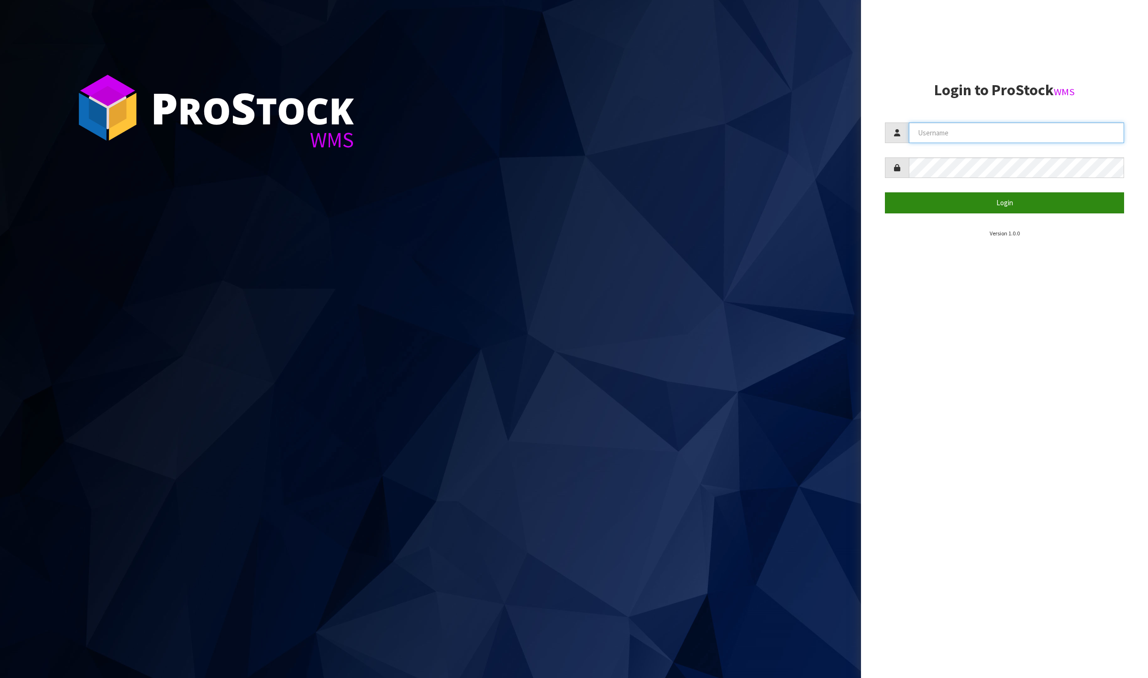
type input "Meena"
click at [611, 206] on button "Login" at bounding box center [1004, 202] width 239 height 21
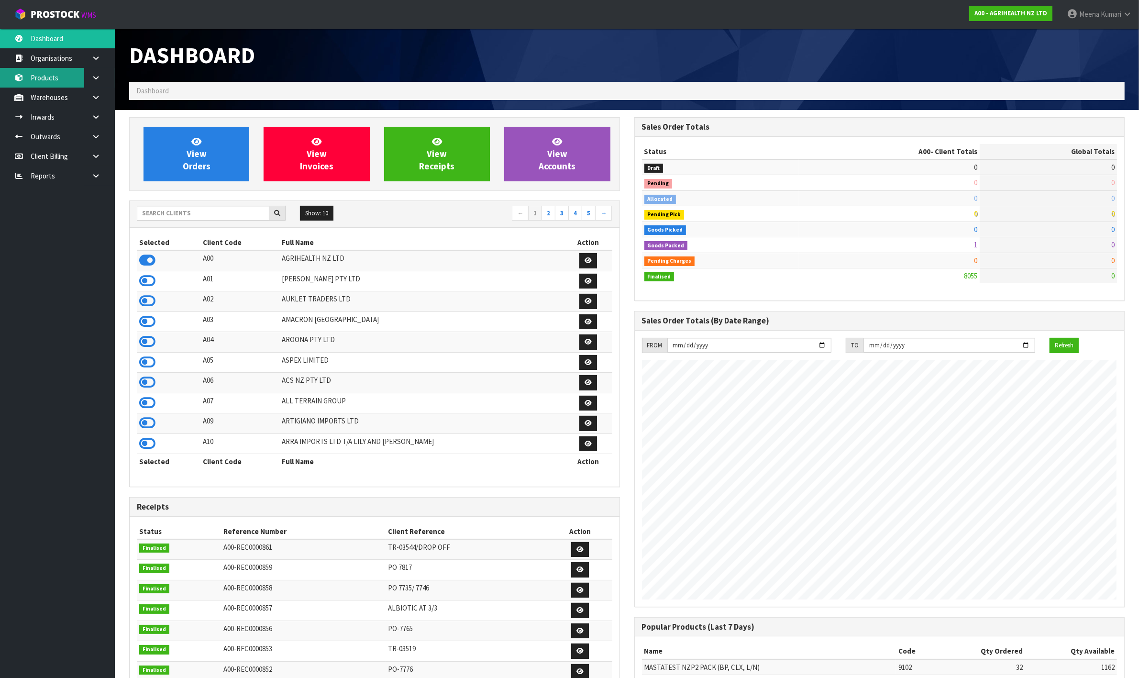
scroll to position [728, 505]
click at [101, 180] on link at bounding box center [99, 176] width 31 height 20
click at [72, 212] on link "CWL" at bounding box center [57, 216] width 115 height 20
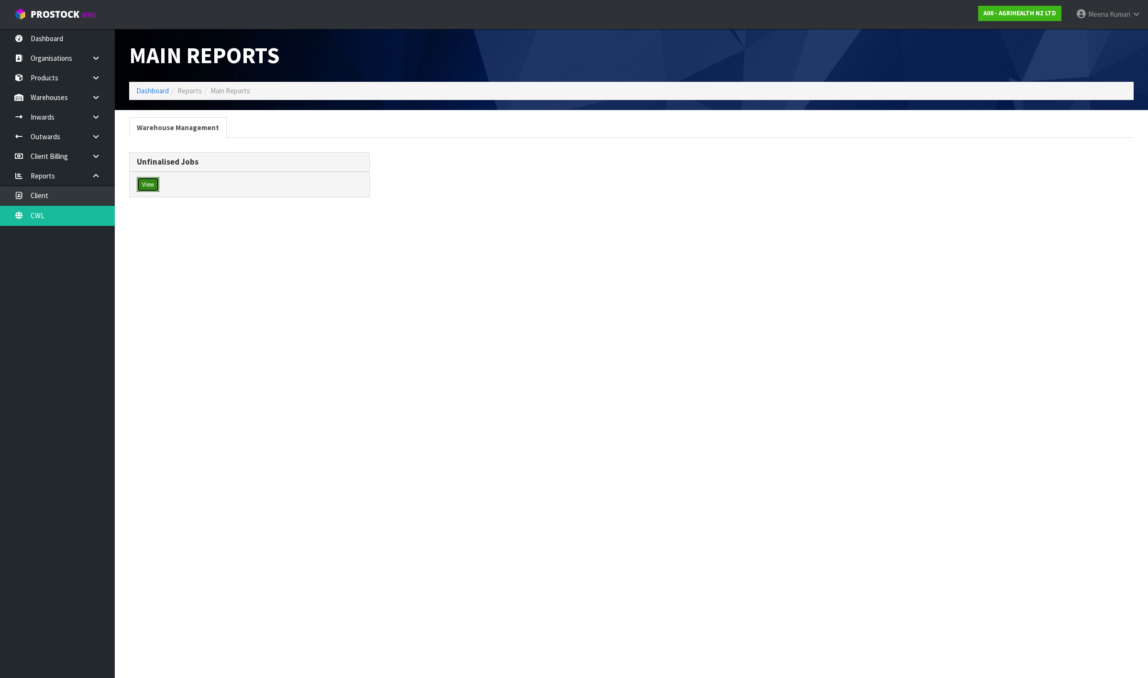
click at [153, 183] on button "View" at bounding box center [148, 184] width 22 height 15
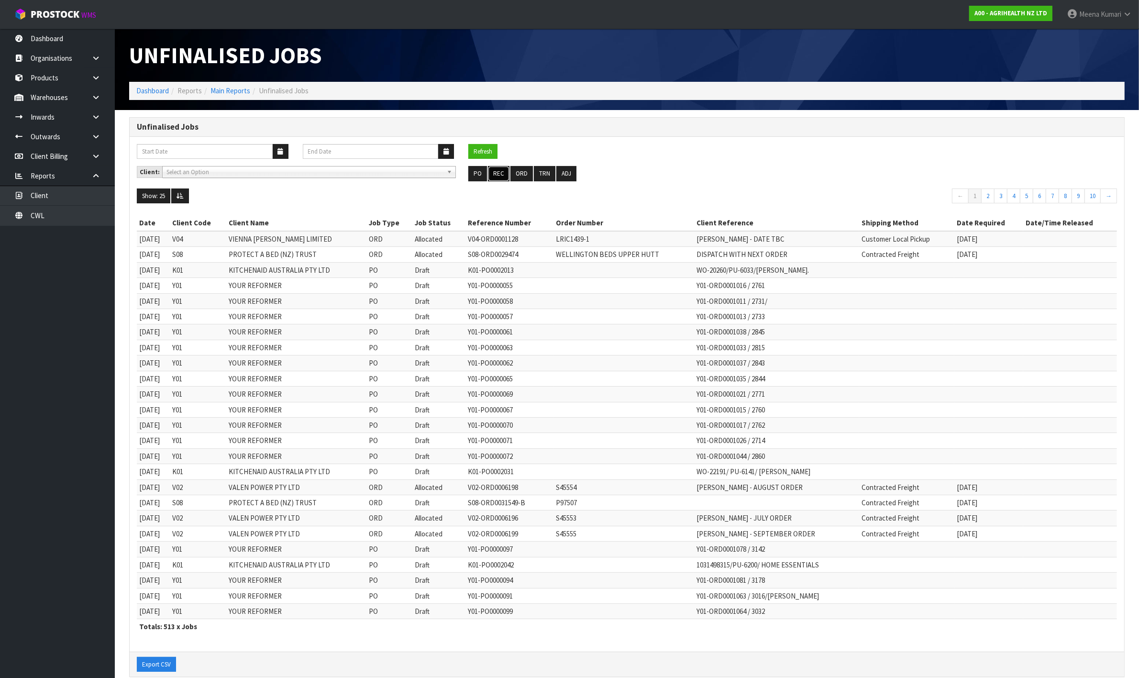
click at [496, 178] on button "REC" at bounding box center [499, 173] width 22 height 15
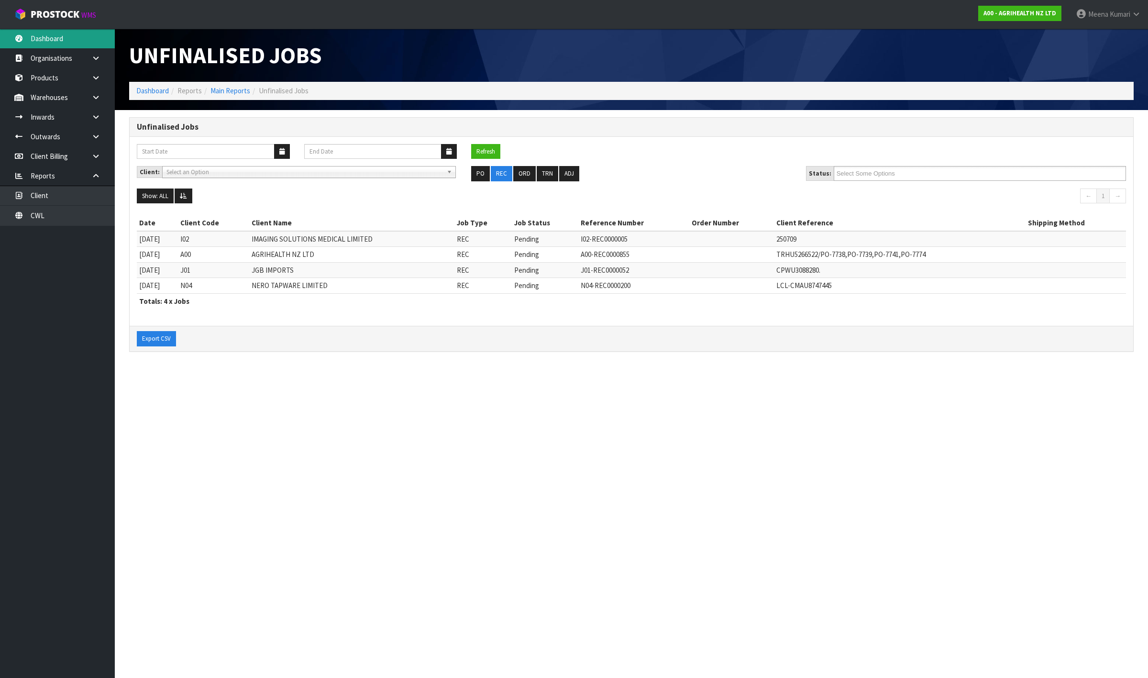
click at [65, 32] on link "Dashboard" at bounding box center [57, 39] width 115 height 20
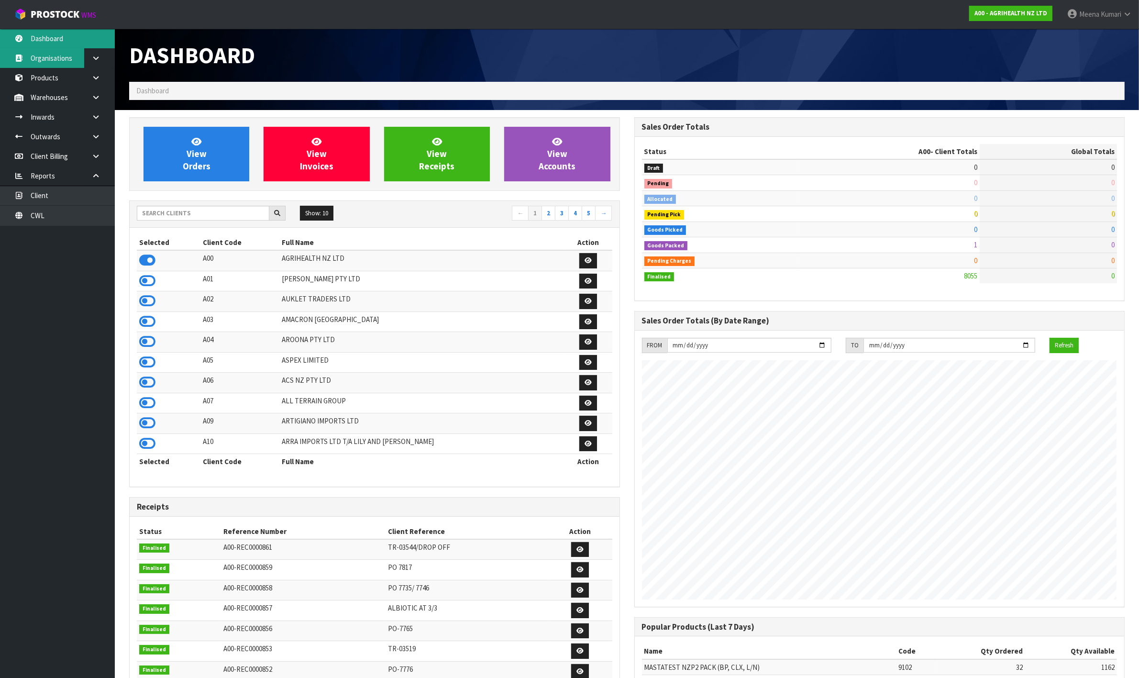
scroll to position [728, 505]
click at [212, 212] on input "text" at bounding box center [203, 213] width 133 height 15
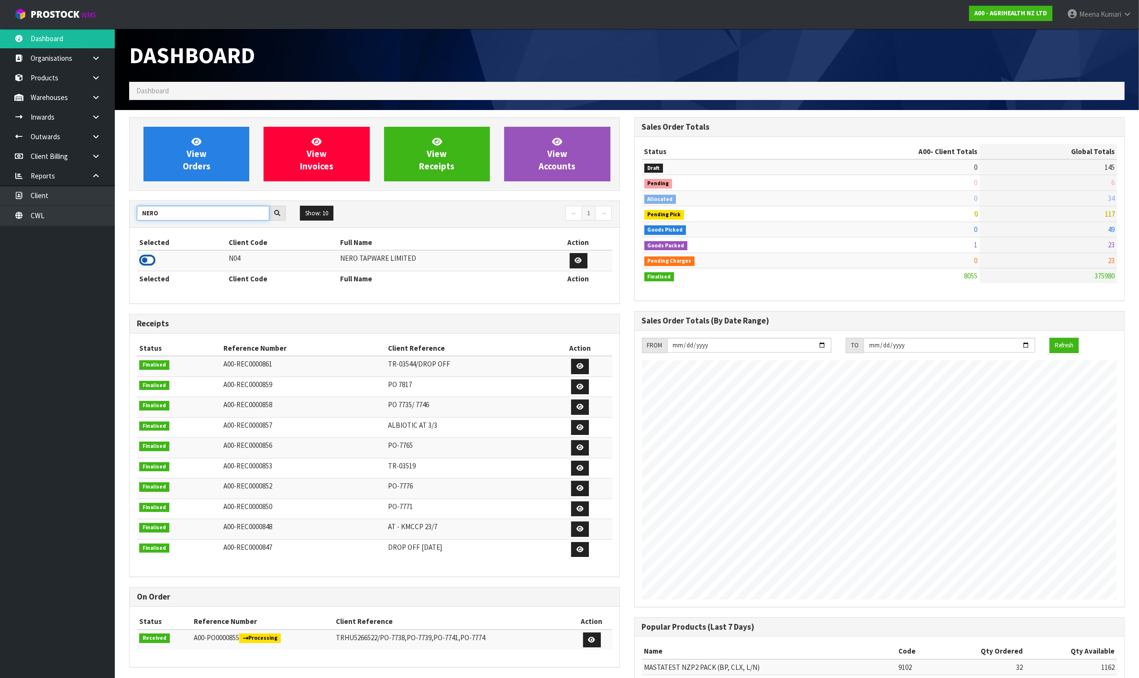
type input "NERO"
click at [147, 262] on icon at bounding box center [147, 260] width 16 height 14
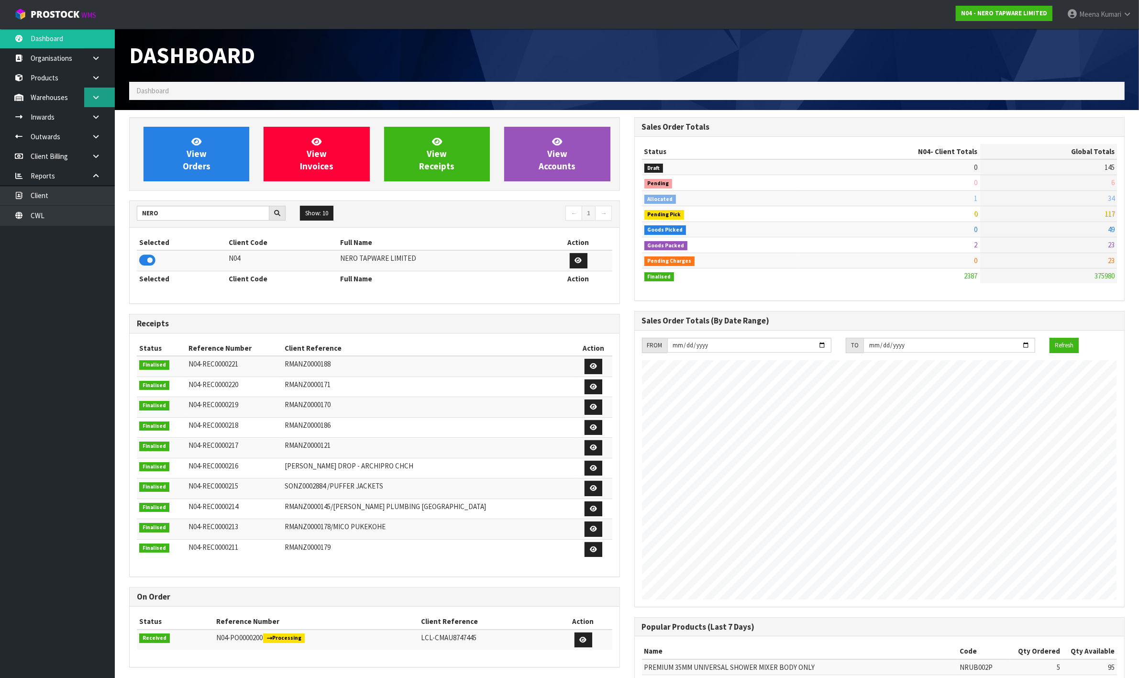
click at [94, 94] on icon at bounding box center [95, 97] width 9 height 7
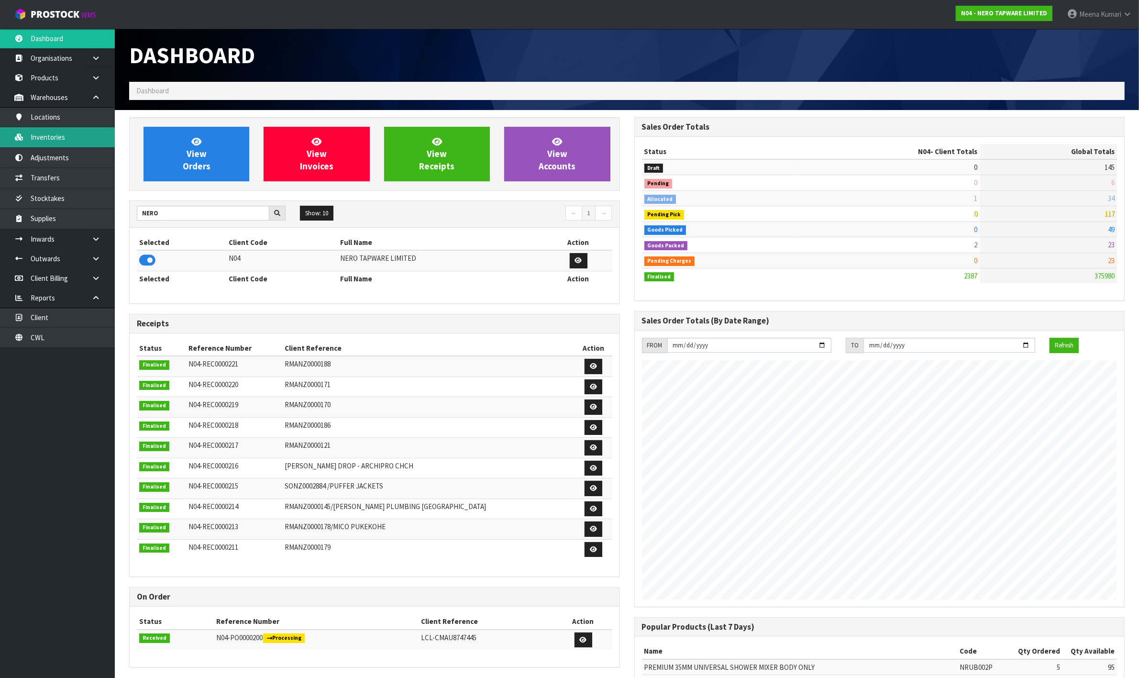
click at [94, 131] on link "Inventories" at bounding box center [57, 137] width 115 height 20
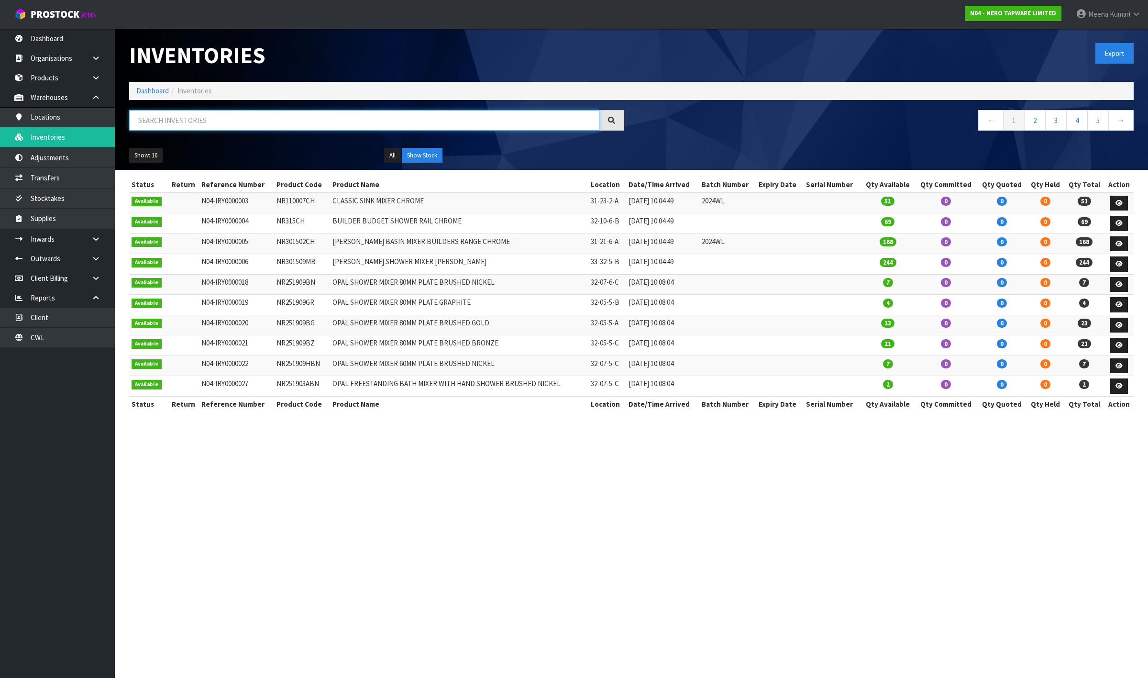
click at [168, 123] on input "text" at bounding box center [364, 120] width 470 height 21
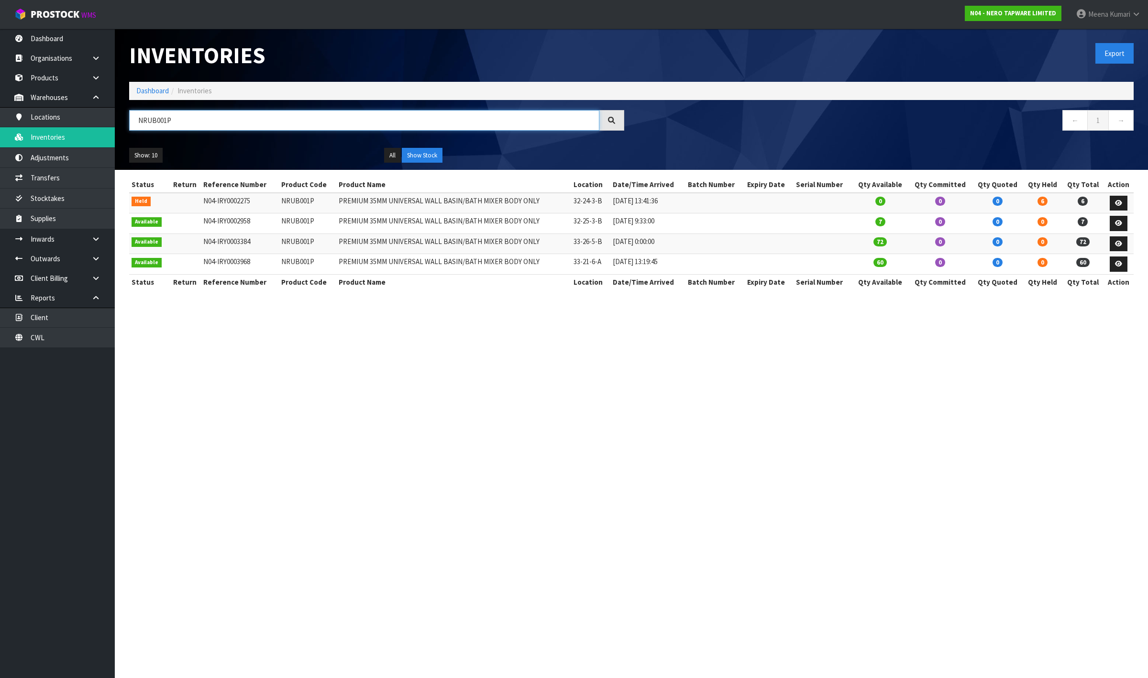
type input "NRUB001P"
